Goal: Find specific page/section: Find specific page/section

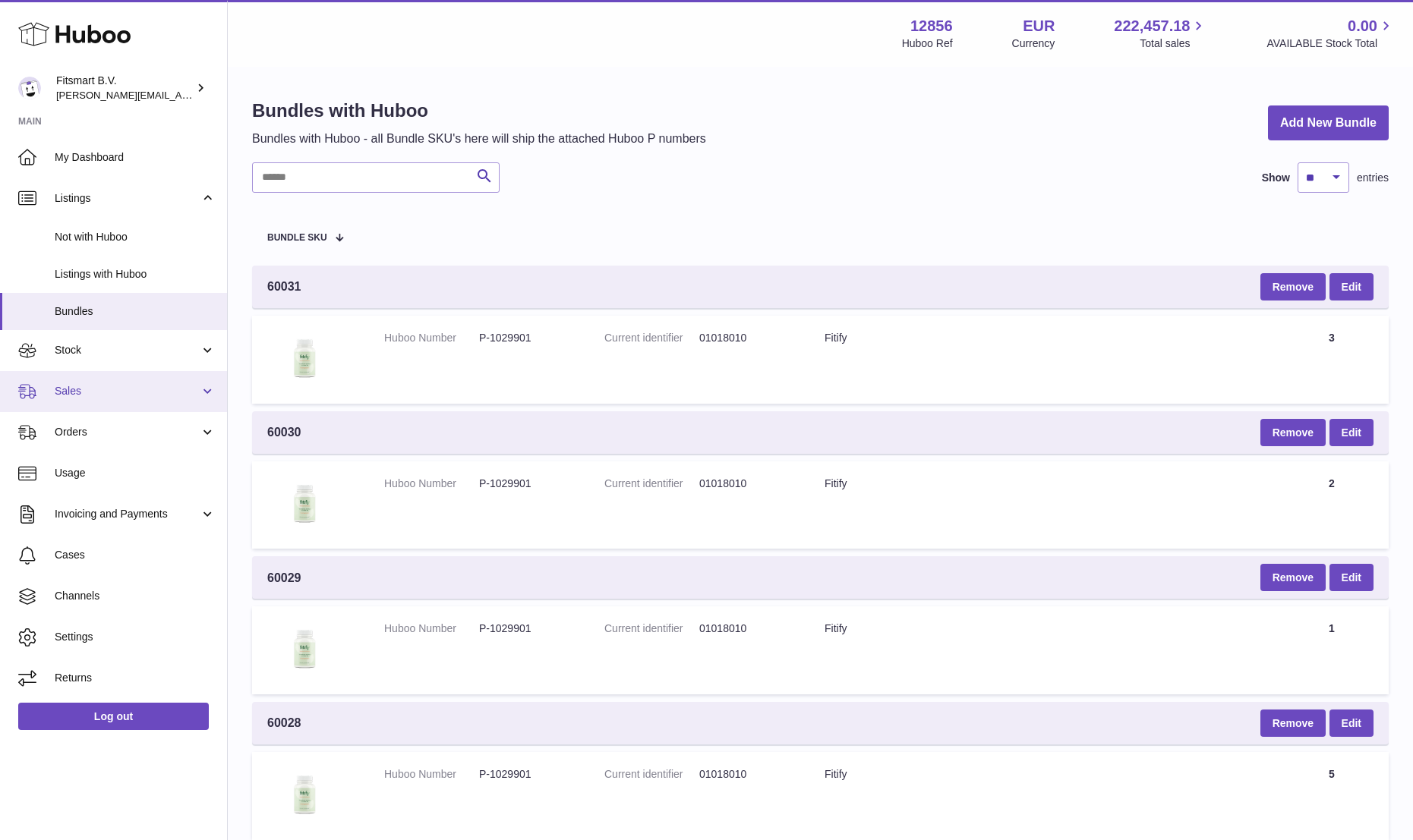
click at [67, 378] on link "Sales" at bounding box center [113, 391] width 227 height 41
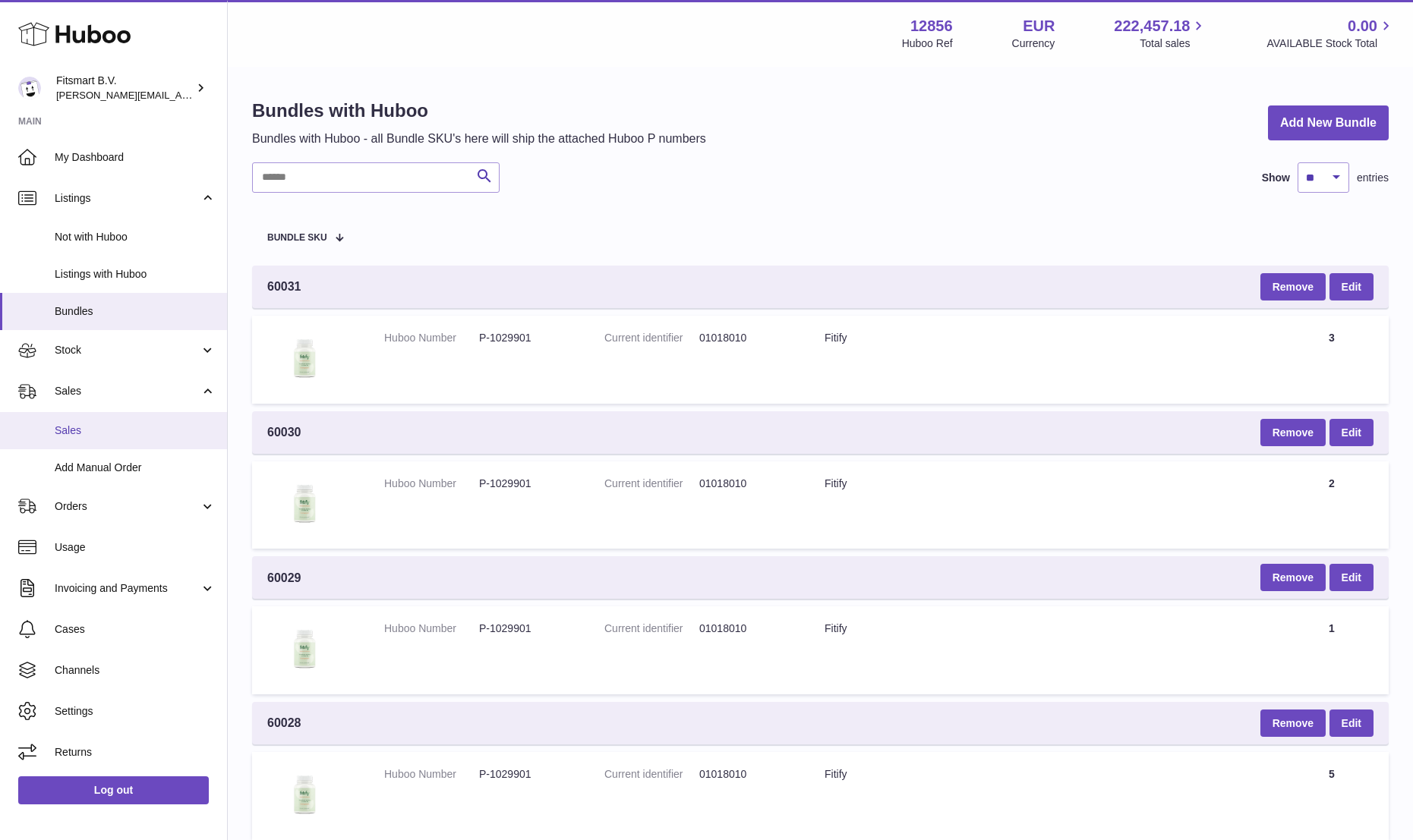
click at [65, 426] on span "Sales" at bounding box center [135, 430] width 161 height 14
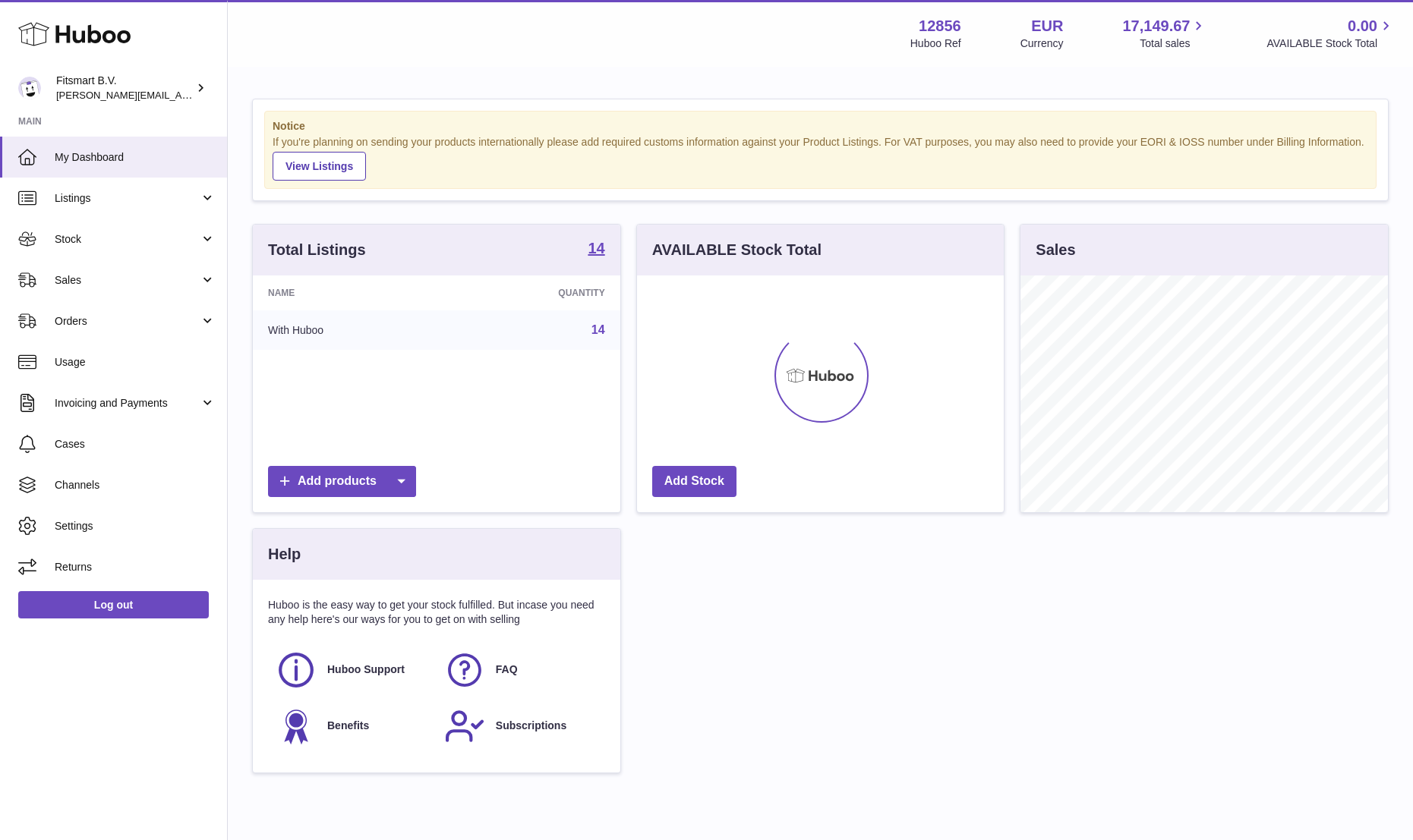
scroll to position [237, 366]
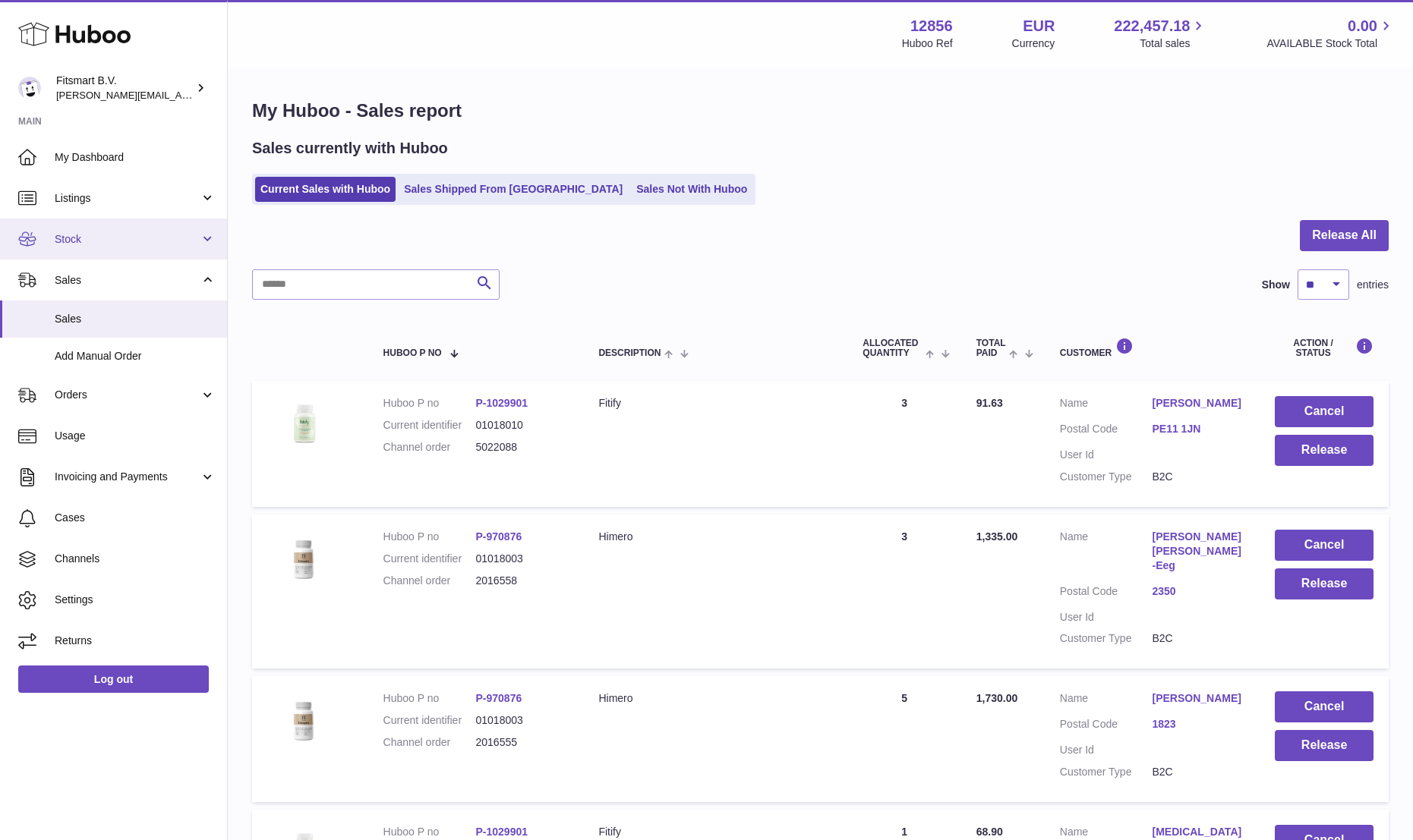
click at [110, 237] on span "Stock" at bounding box center [127, 239] width 145 height 14
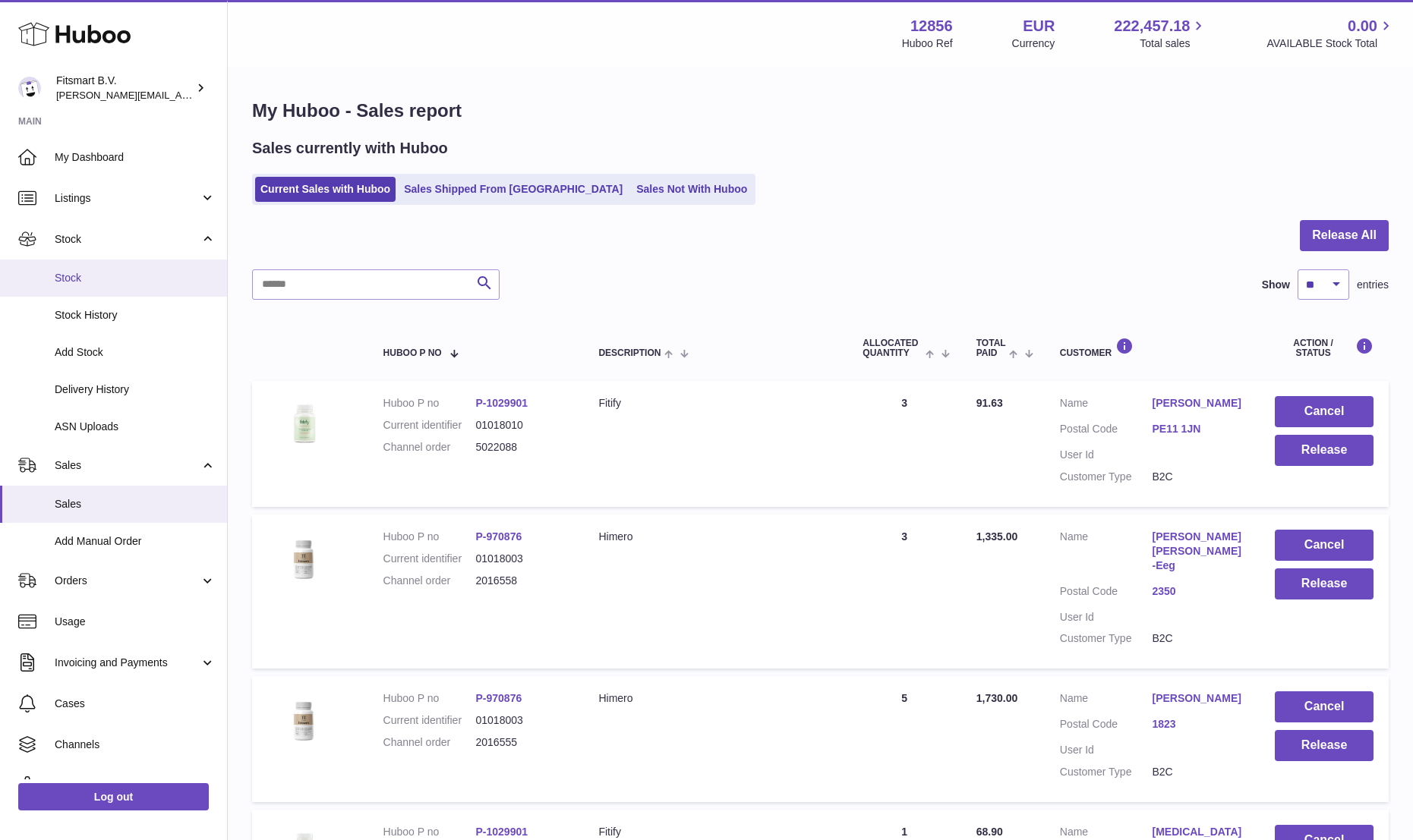
click at [87, 274] on span "Stock" at bounding box center [135, 278] width 161 height 14
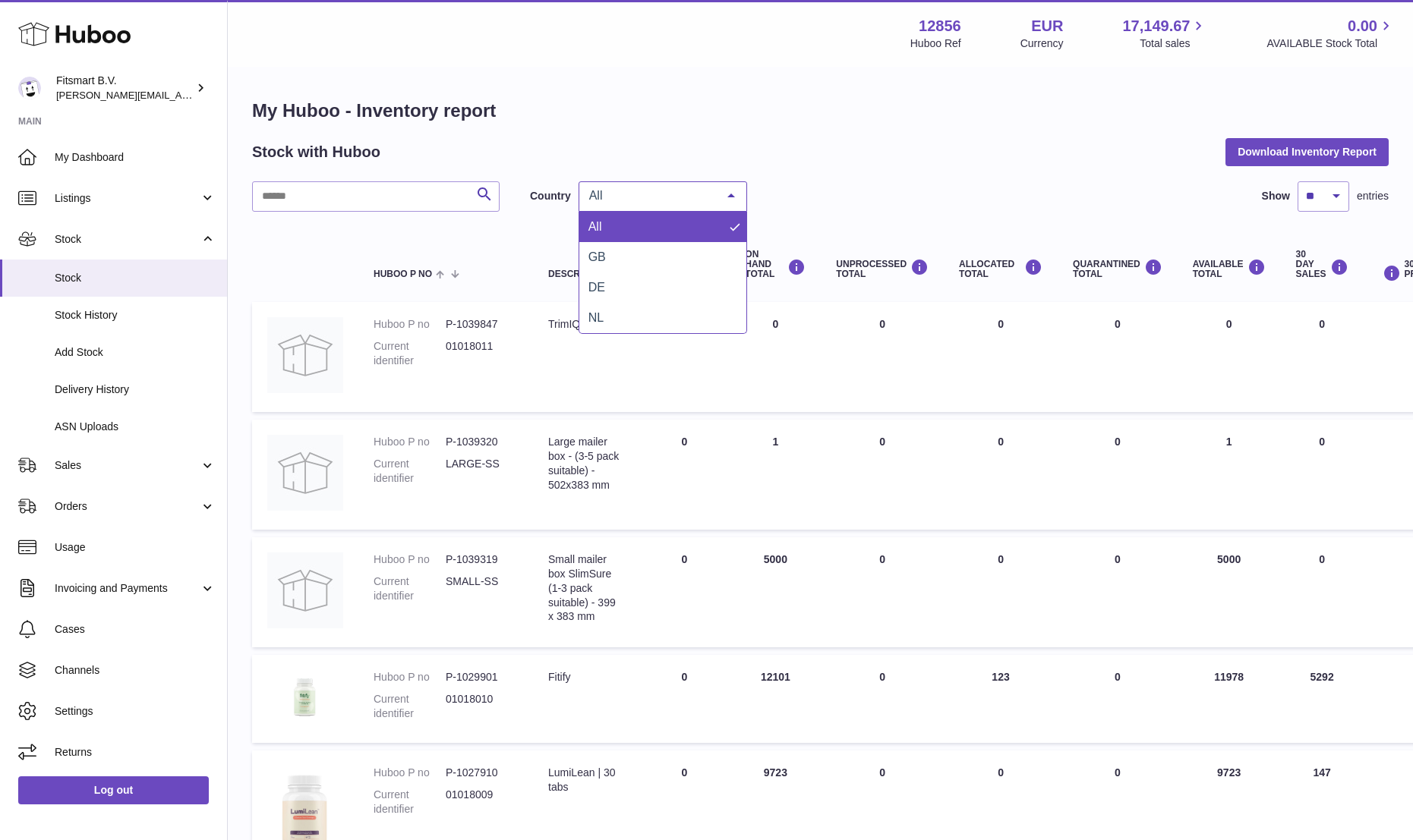
click at [691, 194] on span "All" at bounding box center [650, 196] width 131 height 15
click at [604, 314] on span "NL" at bounding box center [663, 318] width 167 height 31
